Goal: Information Seeking & Learning: Learn about a topic

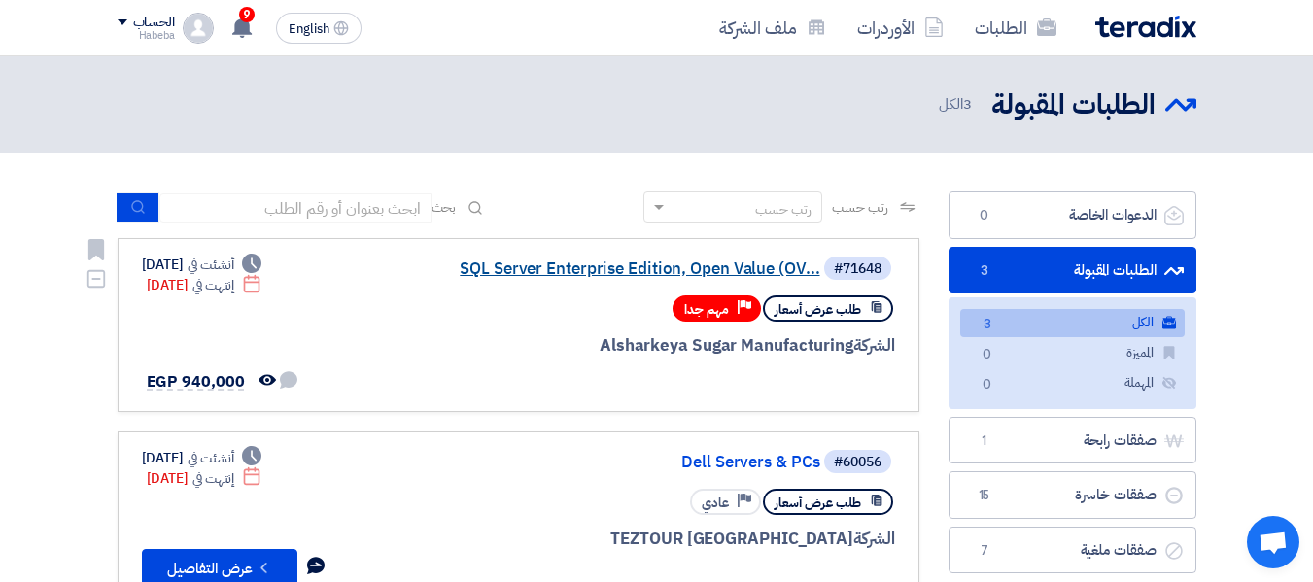
click at [686, 270] on link "SQL Server Enterprise Edition, Open Value (OV..." at bounding box center [625, 268] width 389 height 17
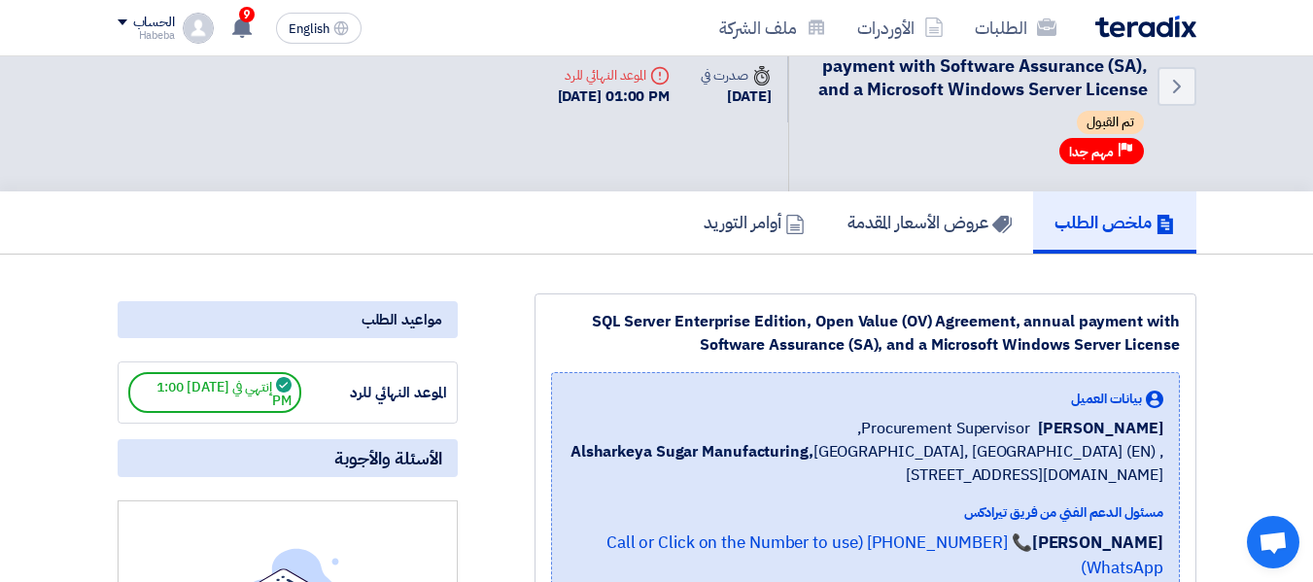
scroll to position [39, 0]
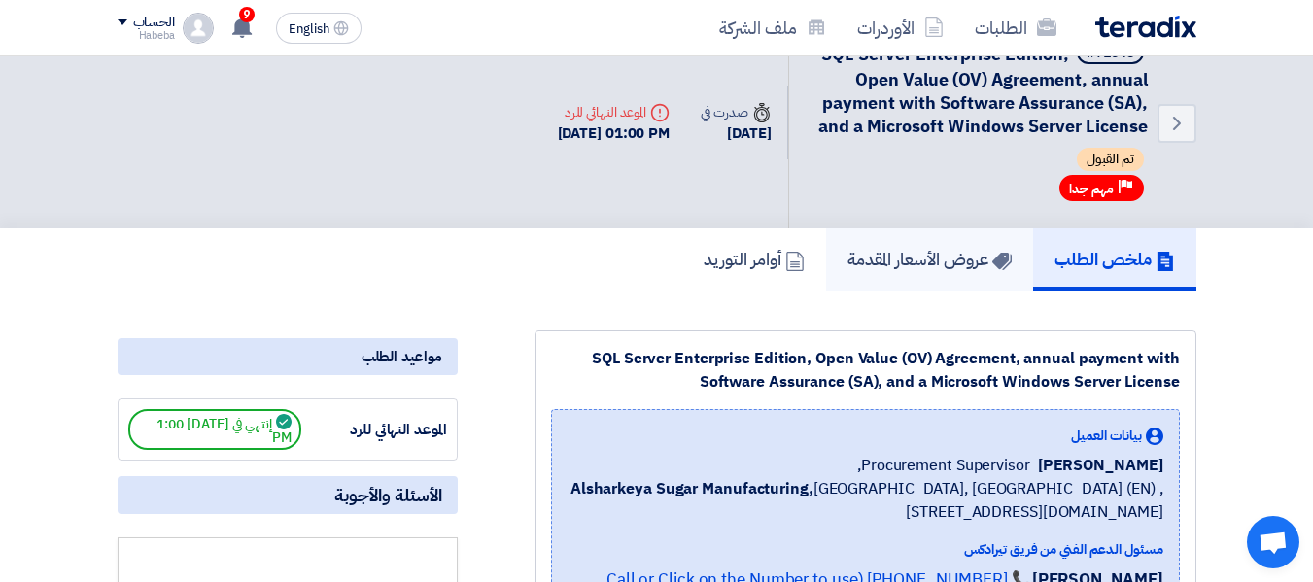
click at [878, 249] on h5 "عروض الأسعار المقدمة" at bounding box center [929, 259] width 164 height 22
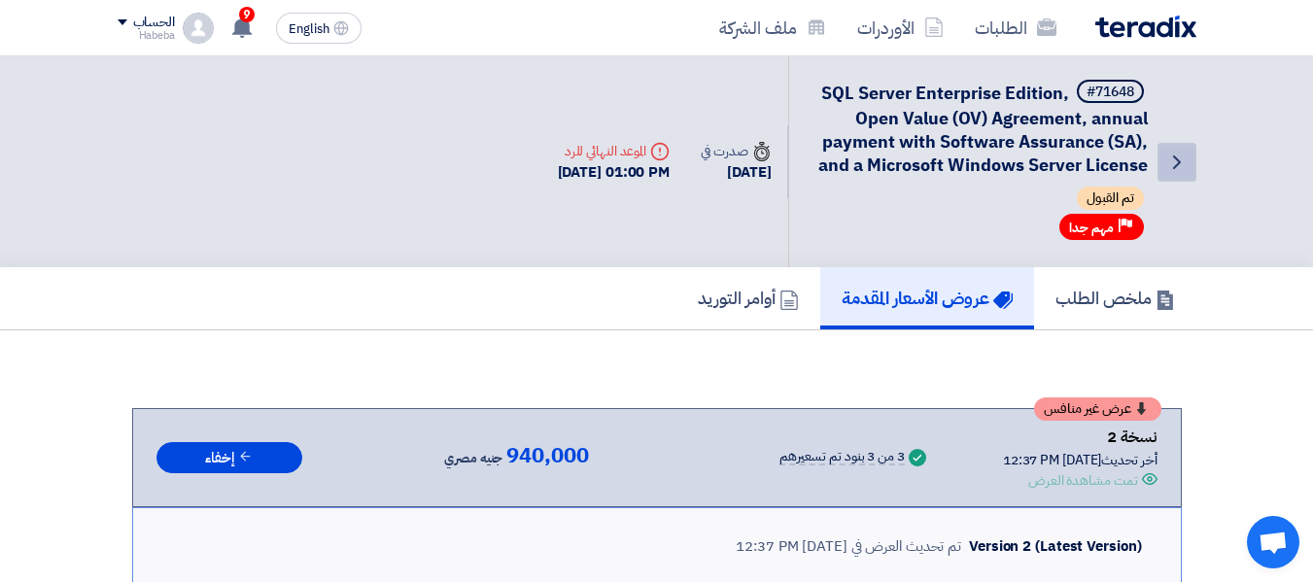
click at [1166, 156] on icon "Back" at bounding box center [1176, 162] width 23 height 23
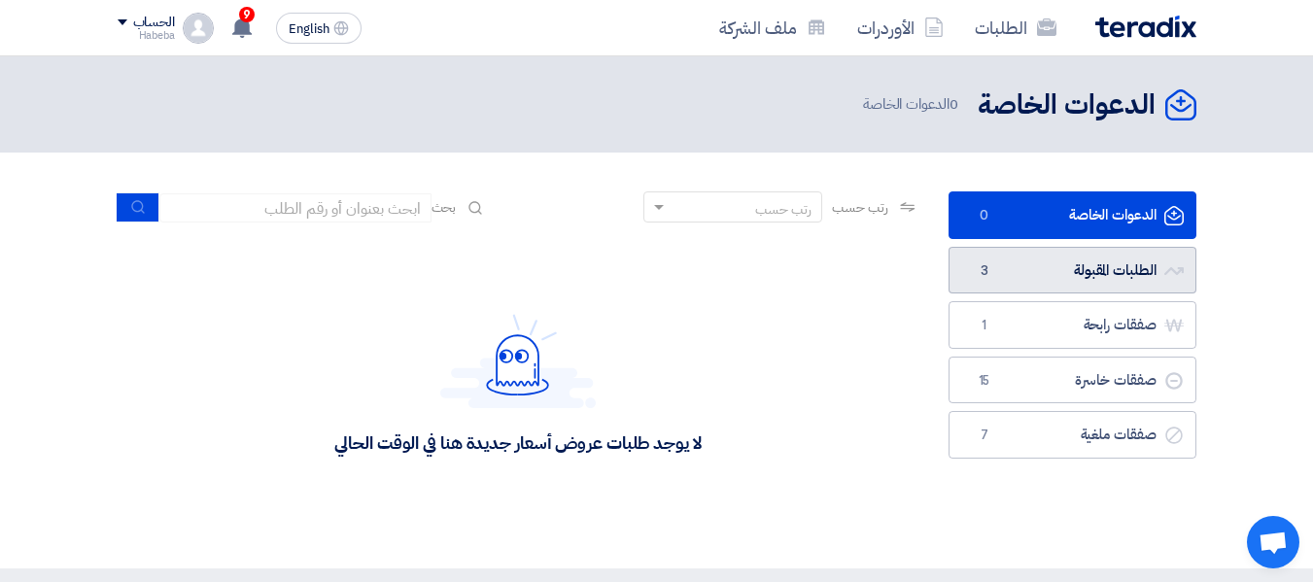
click at [1096, 292] on link "الطلبات المقبولة الطلبات المقبولة 3" at bounding box center [1072, 271] width 248 height 48
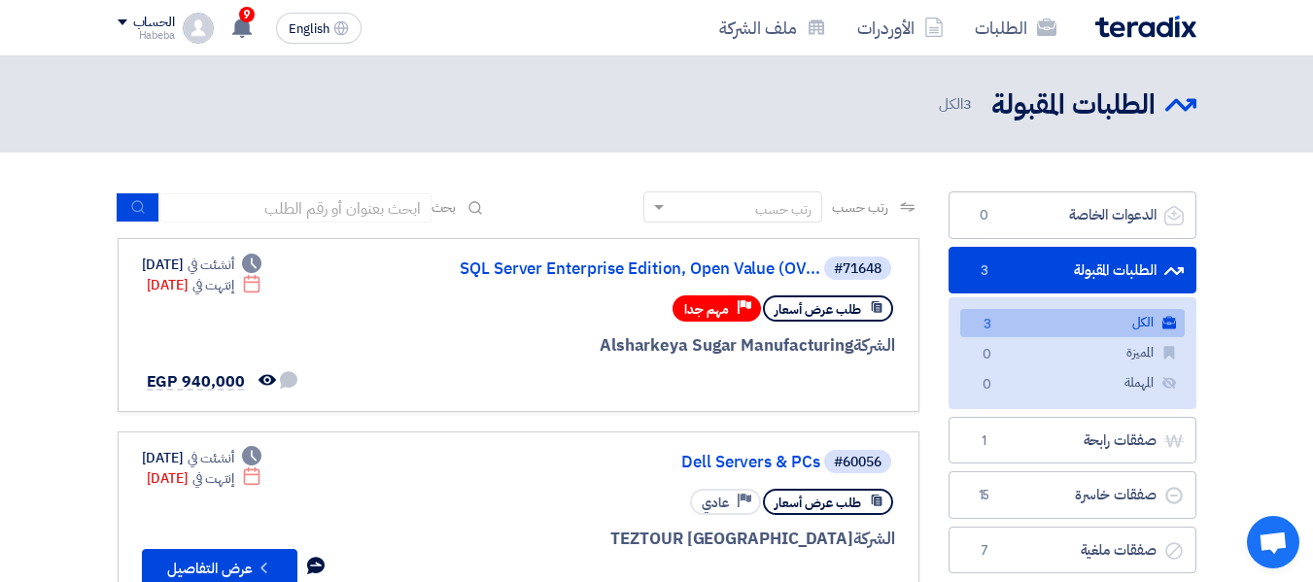
click at [1270, 285] on section "الدعوات الخاصة الدعوات الخاصة 0 الطلبات المقبولة الطلبات المقبولة 3 الكل الكل 3…" at bounding box center [656, 504] width 1313 height 703
click at [744, 264] on link "SQL Server Enterprise Edition, Open Value (OV..." at bounding box center [625, 268] width 389 height 17
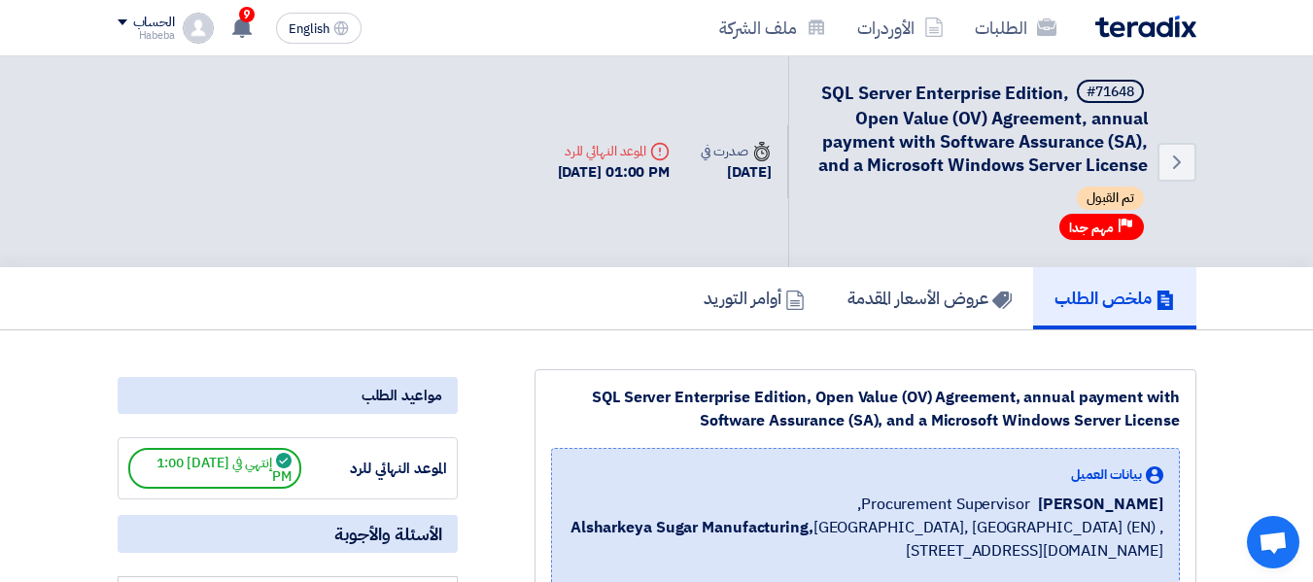
scroll to position [509, 0]
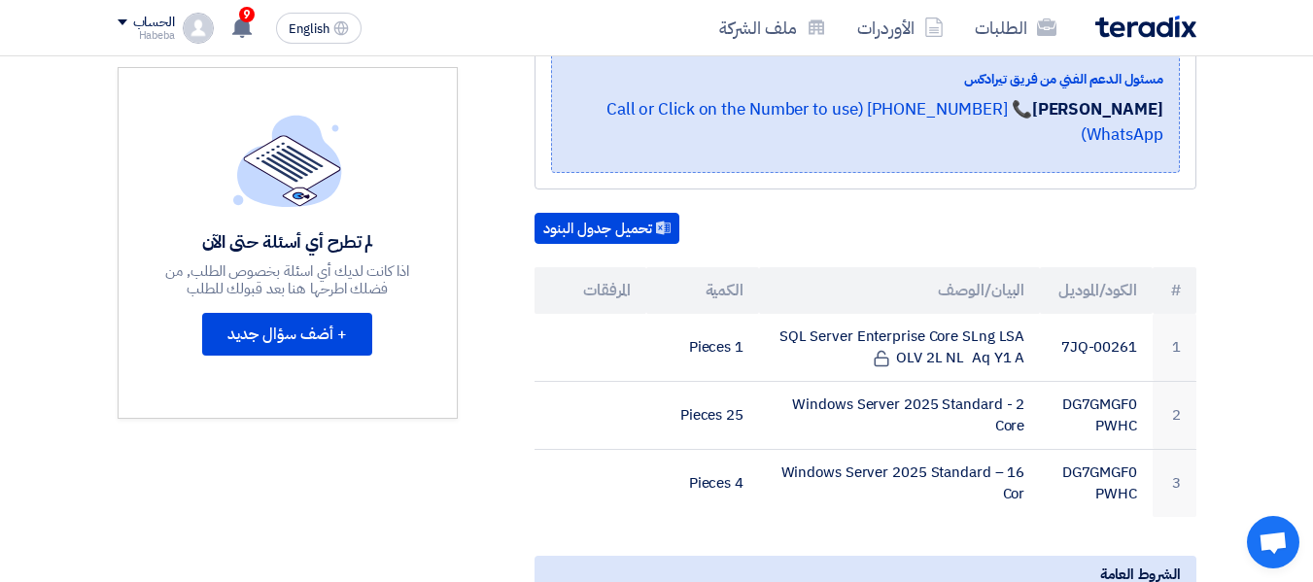
click at [1174, 127] on div "بيانات العميل [PERSON_NAME] Procurement Supervisor, Alsharkeya Sugar Manufactur…" at bounding box center [865, 56] width 629 height 234
click at [1030, 17] on link "الطلبات" at bounding box center [1015, 28] width 113 height 46
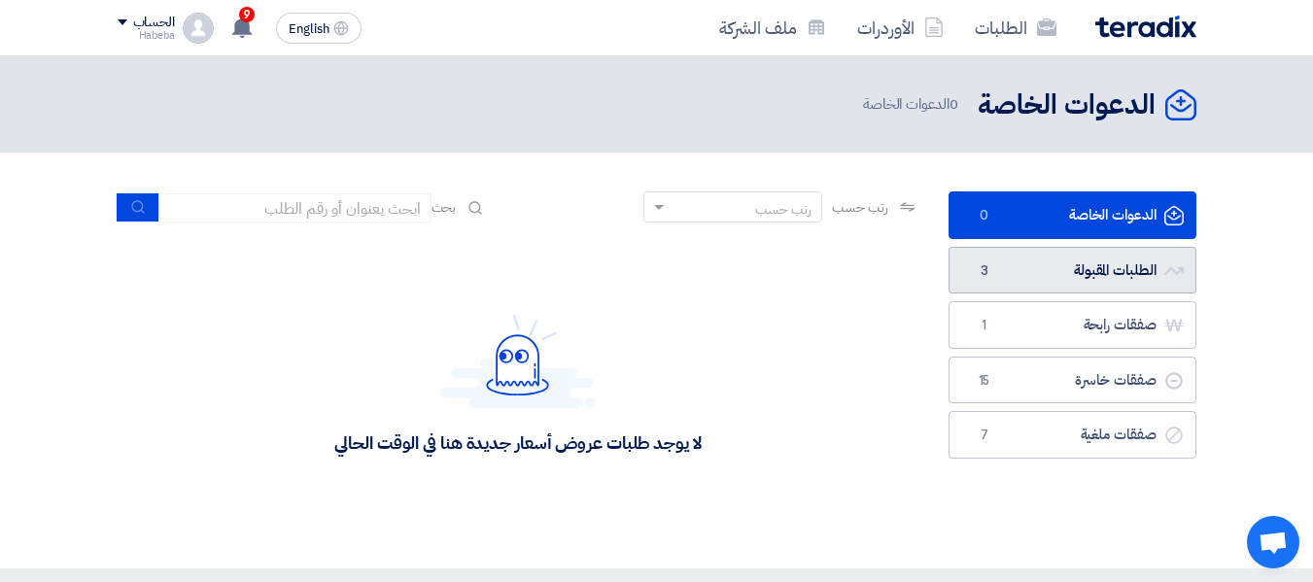
click at [1010, 259] on link "الطلبات المقبولة الطلبات المقبولة 3" at bounding box center [1072, 271] width 248 height 48
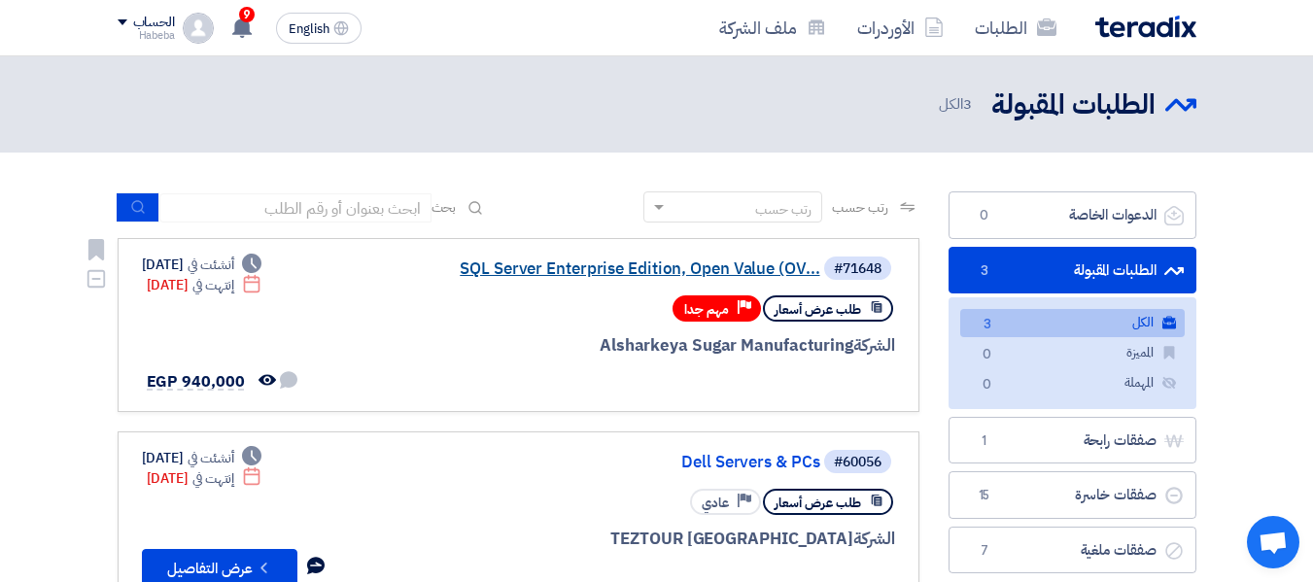
click at [757, 264] on link "SQL Server Enterprise Edition, Open Value (OV..." at bounding box center [625, 268] width 389 height 17
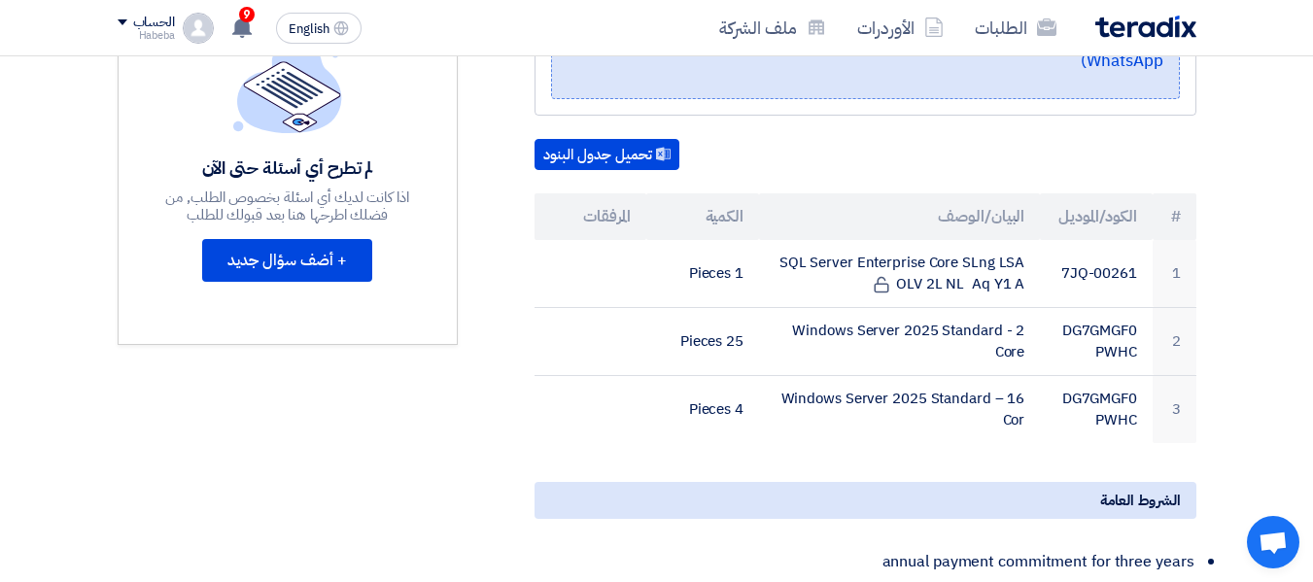
scroll to position [74, 0]
